Goal: Information Seeking & Learning: Learn about a topic

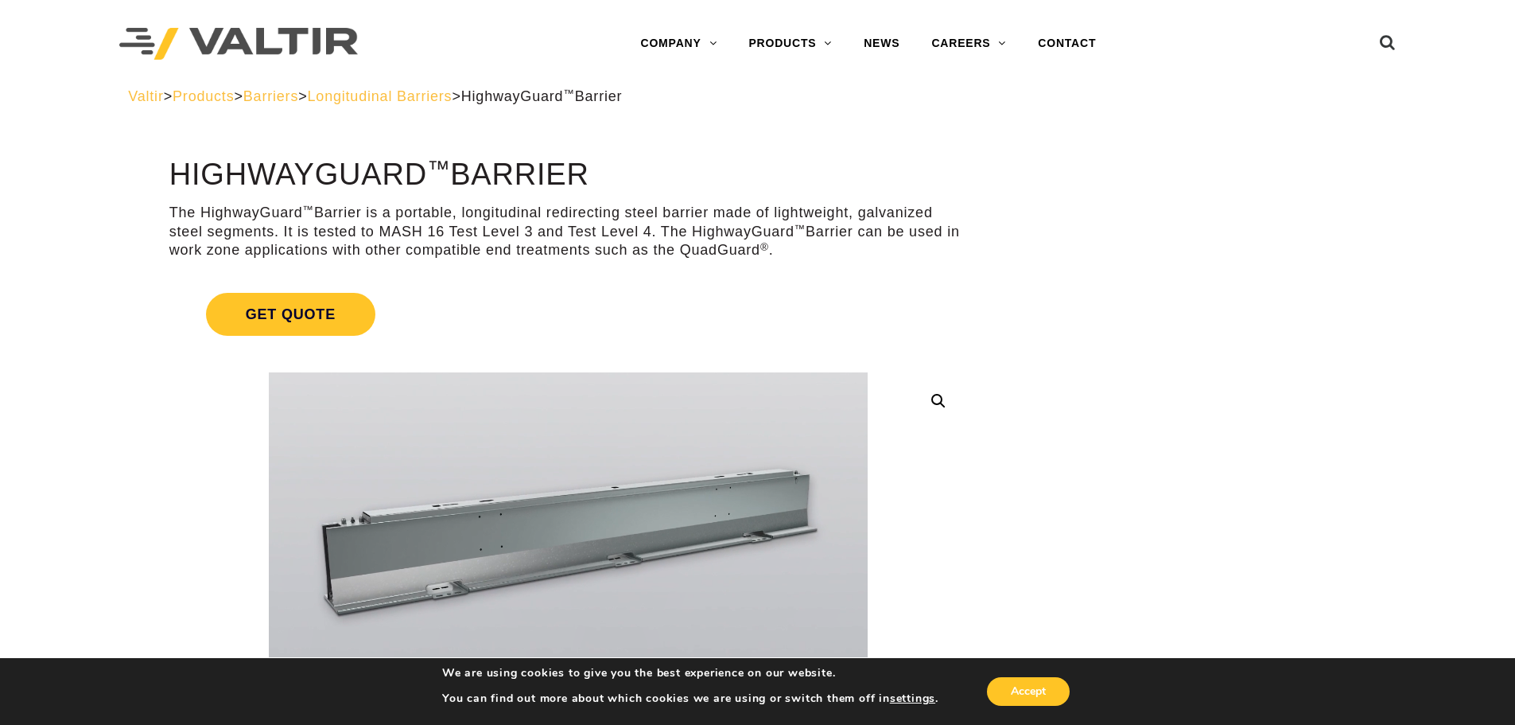
drag, startPoint x: 1024, startPoint y: 463, endPoint x: 954, endPoint y: -29, distance: 497.4
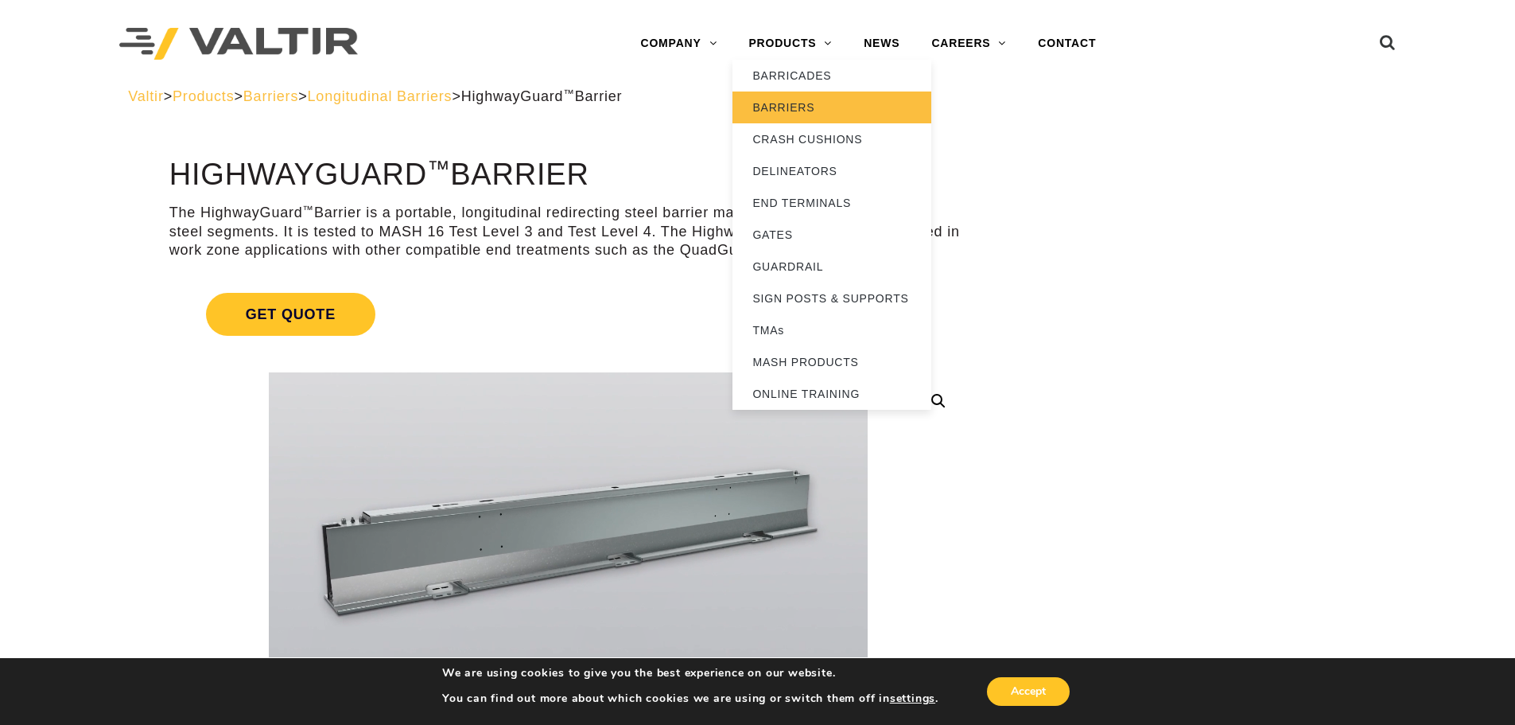
click at [803, 106] on link "BARRIERS" at bounding box center [832, 107] width 199 height 32
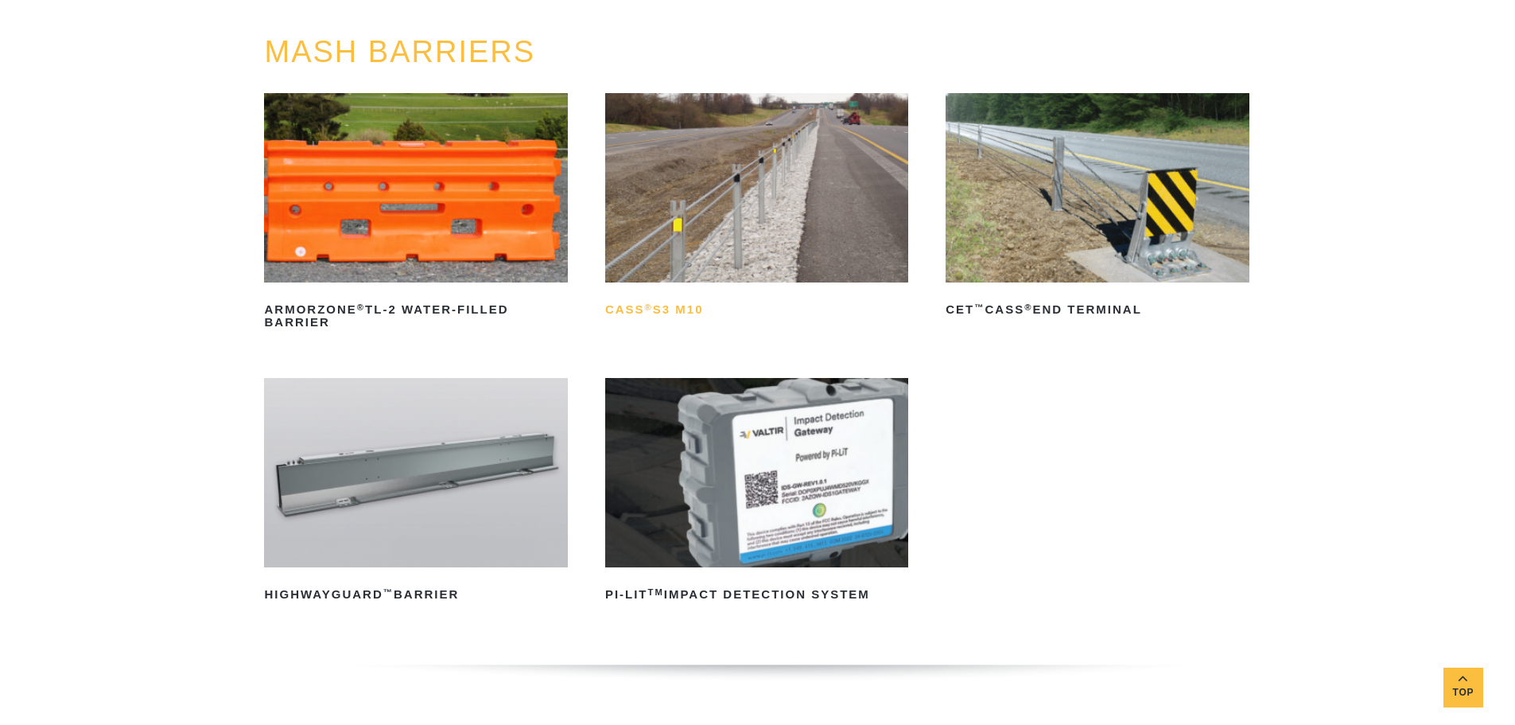
scroll to position [318, 0]
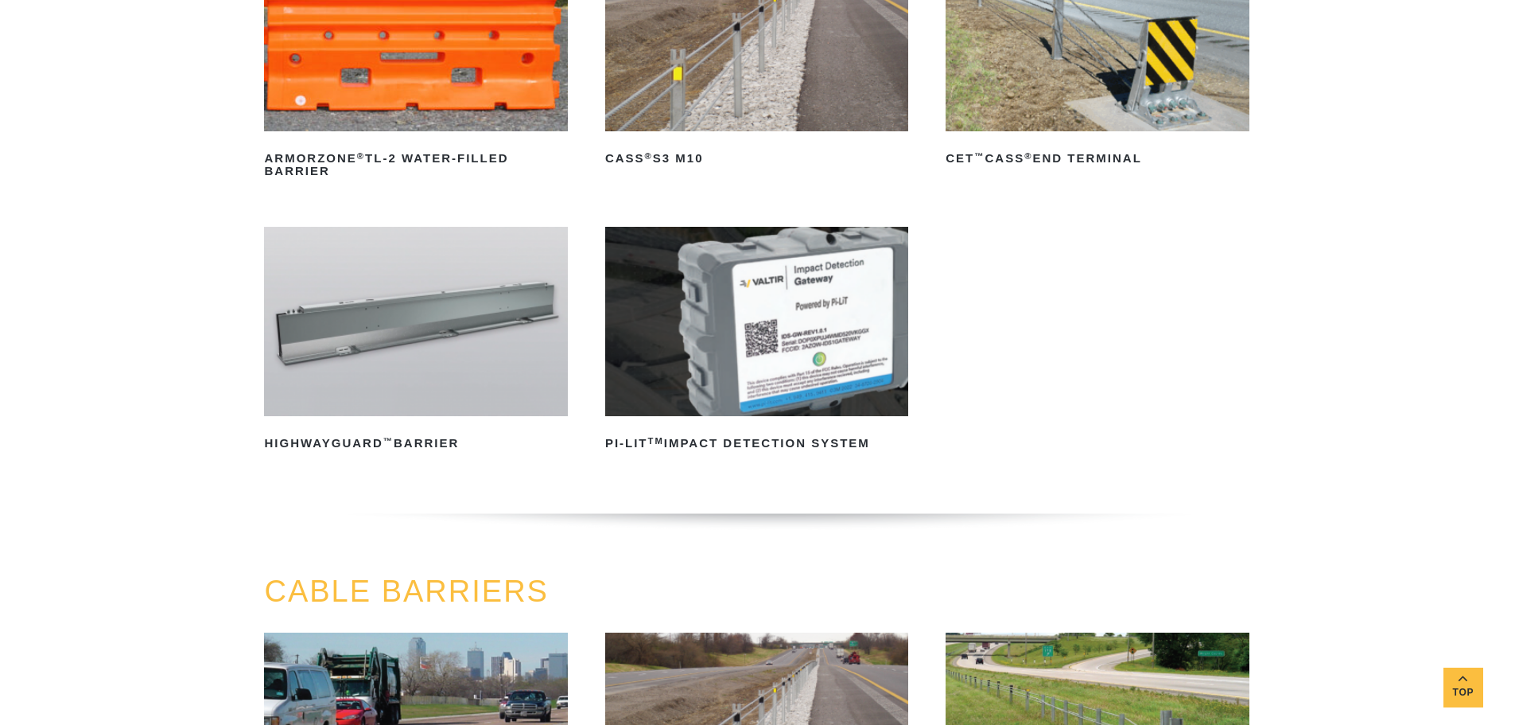
click at [356, 338] on img at bounding box center [415, 321] width 303 height 189
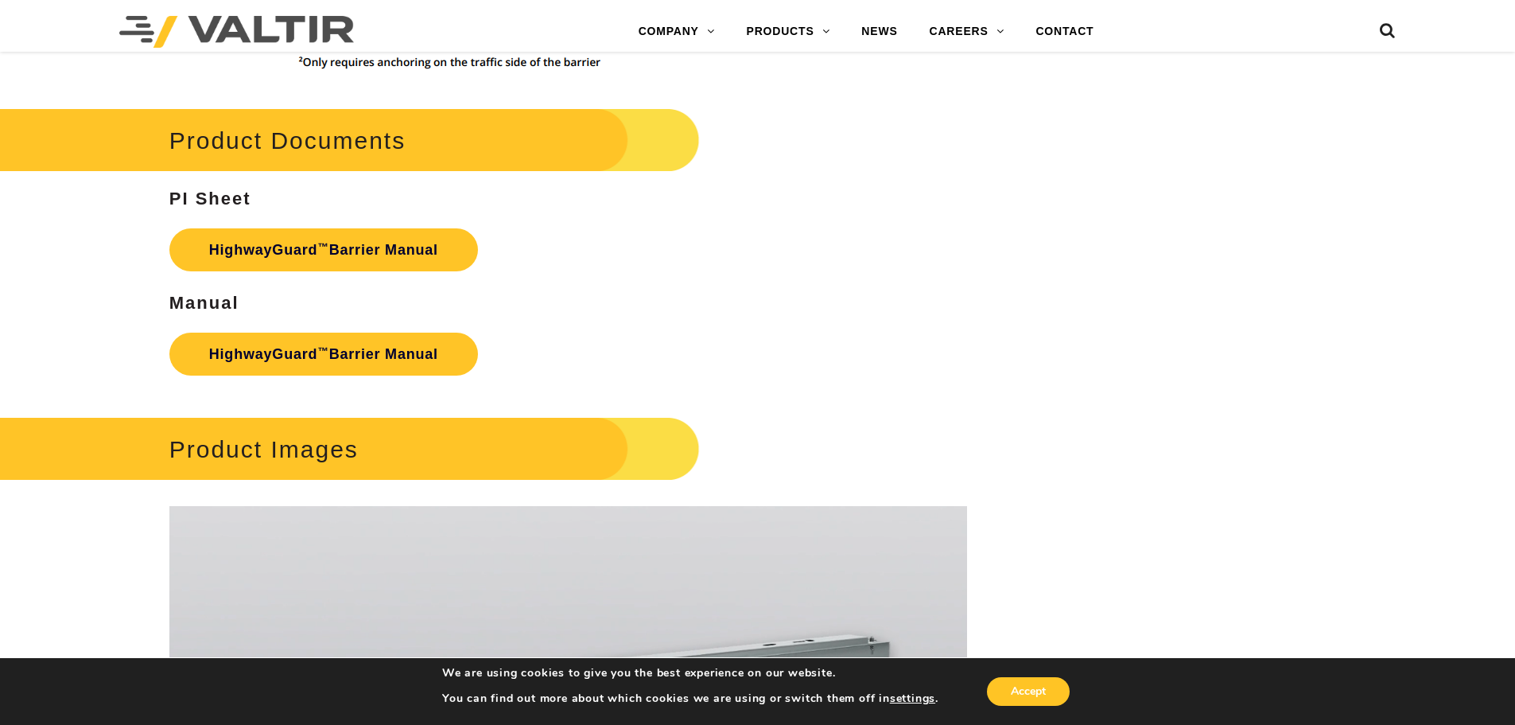
scroll to position [2227, 0]
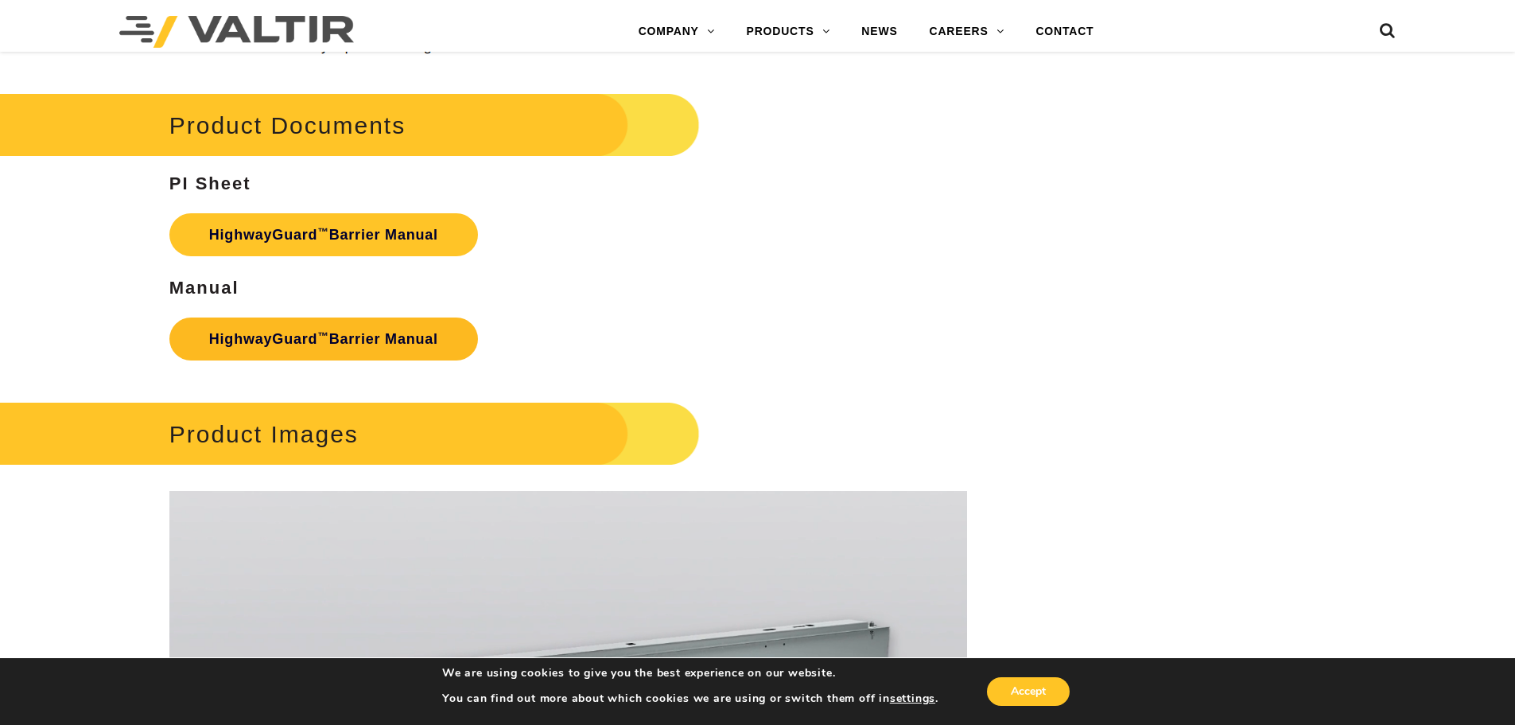
drag, startPoint x: 315, startPoint y: 362, endPoint x: 304, endPoint y: 356, distance: 12.5
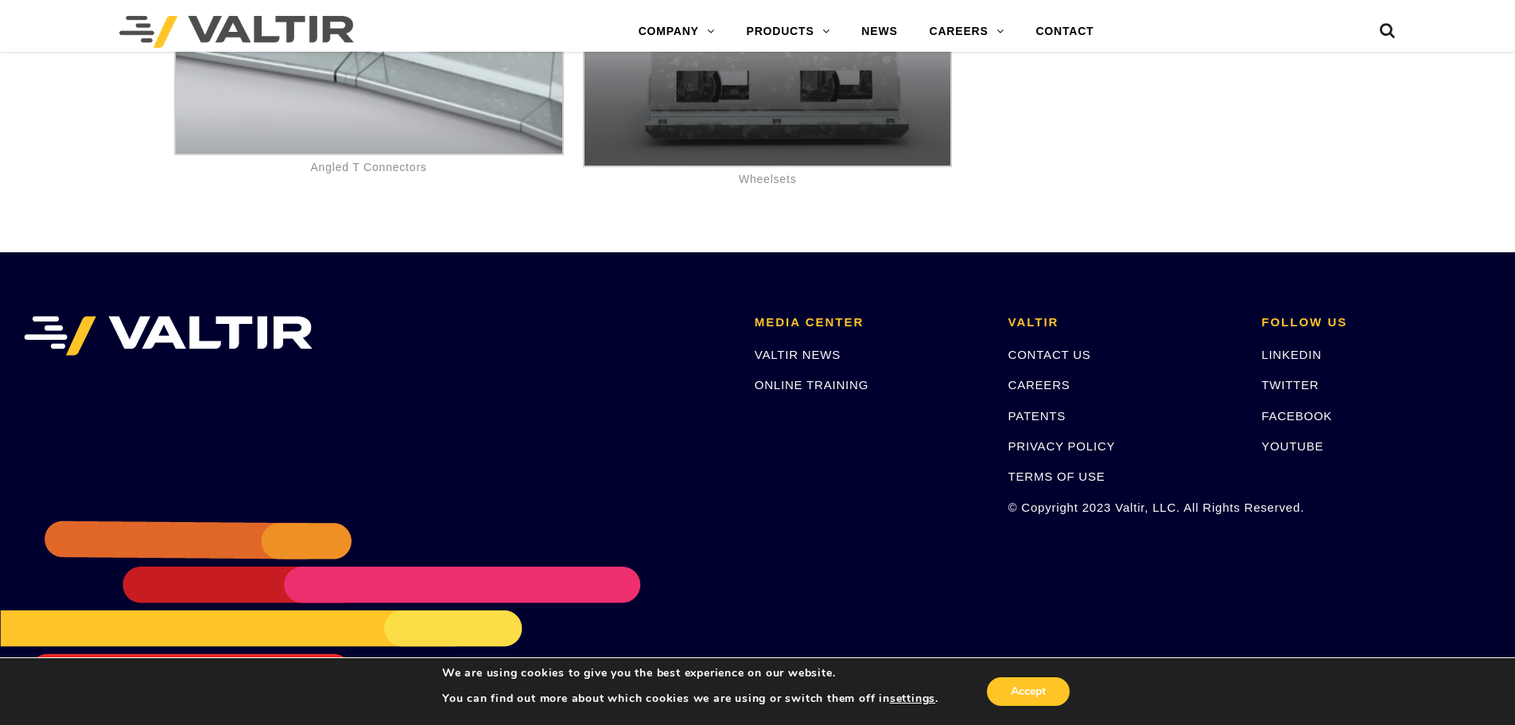
scroll to position [9794, 0]
